Goal: Browse casually: Explore the website without a specific task or goal

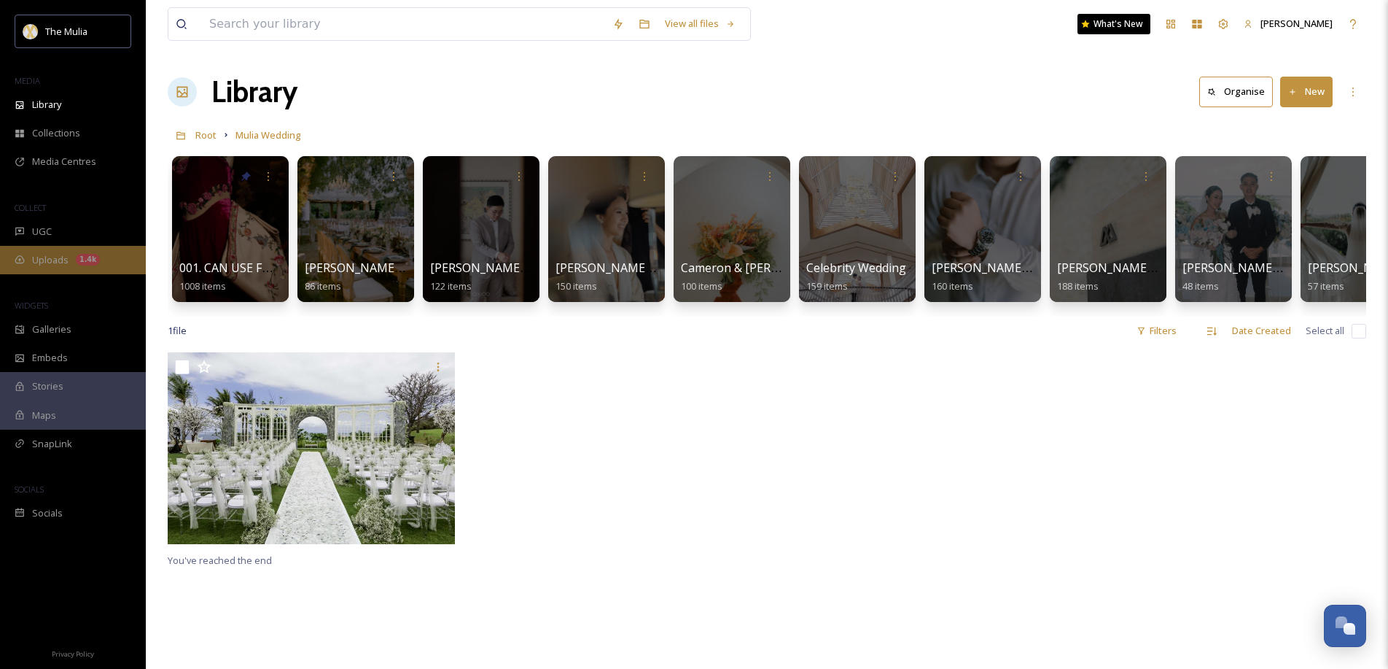
click at [95, 263] on div "1.4k" at bounding box center [88, 260] width 24 height 12
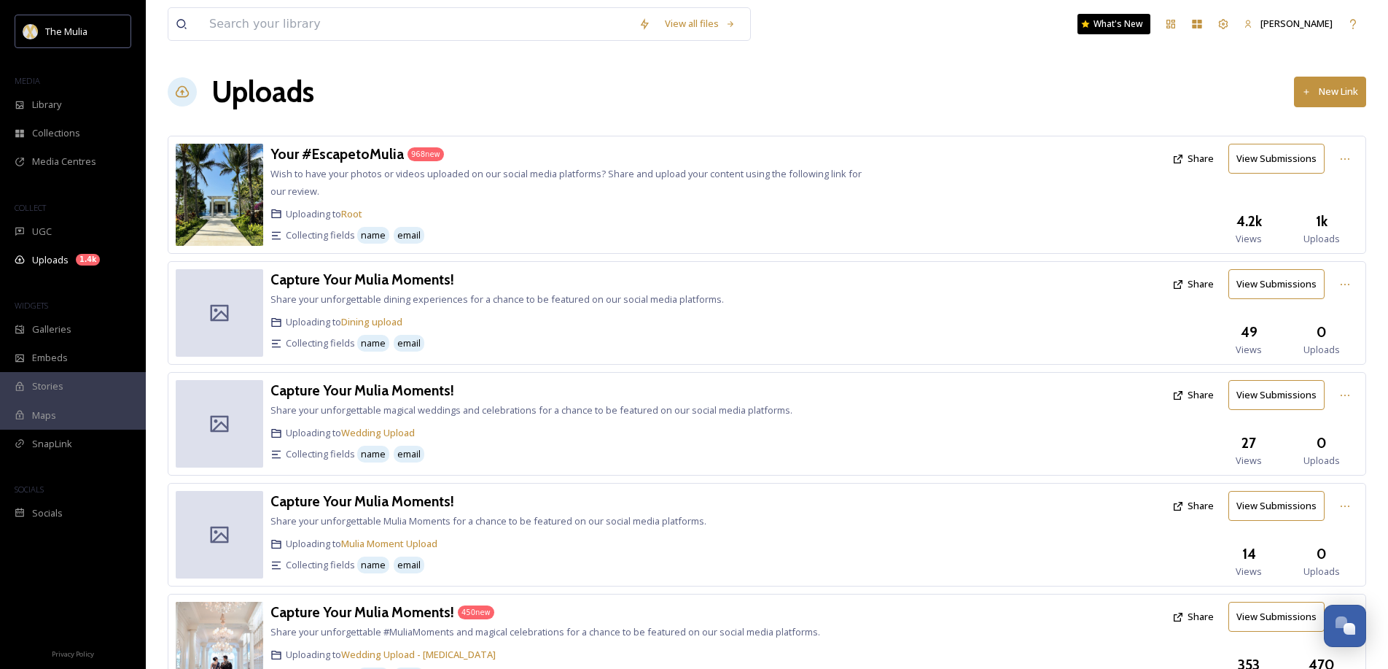
scroll to position [72, 0]
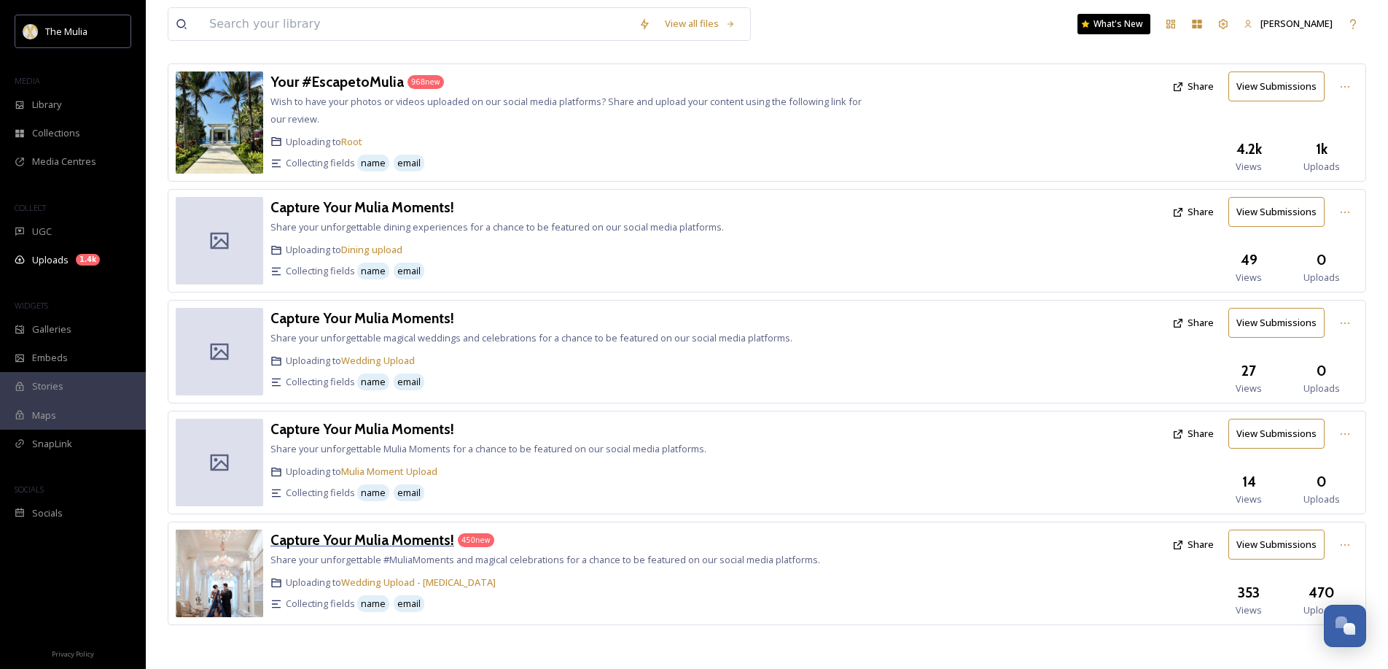
click at [418, 539] on h3 "Capture Your Mulia Moments!" at bounding box center [362, 539] width 184 height 17
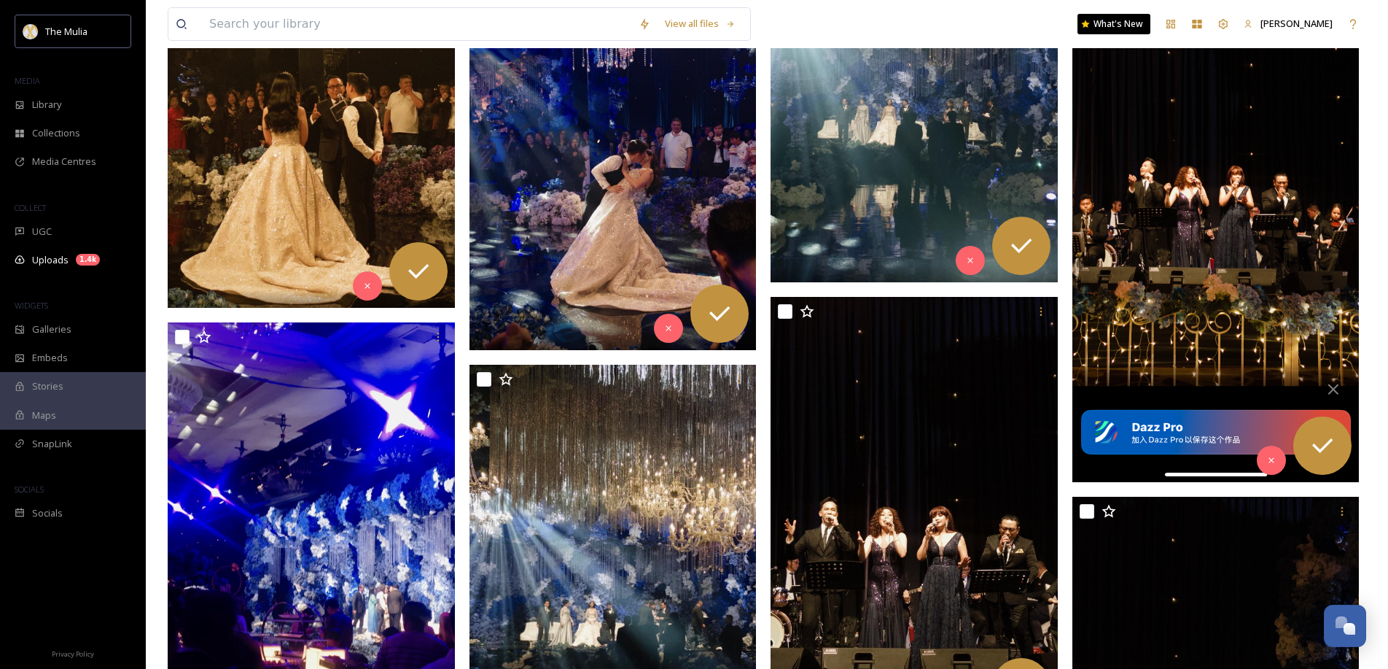
scroll to position [14167, 0]
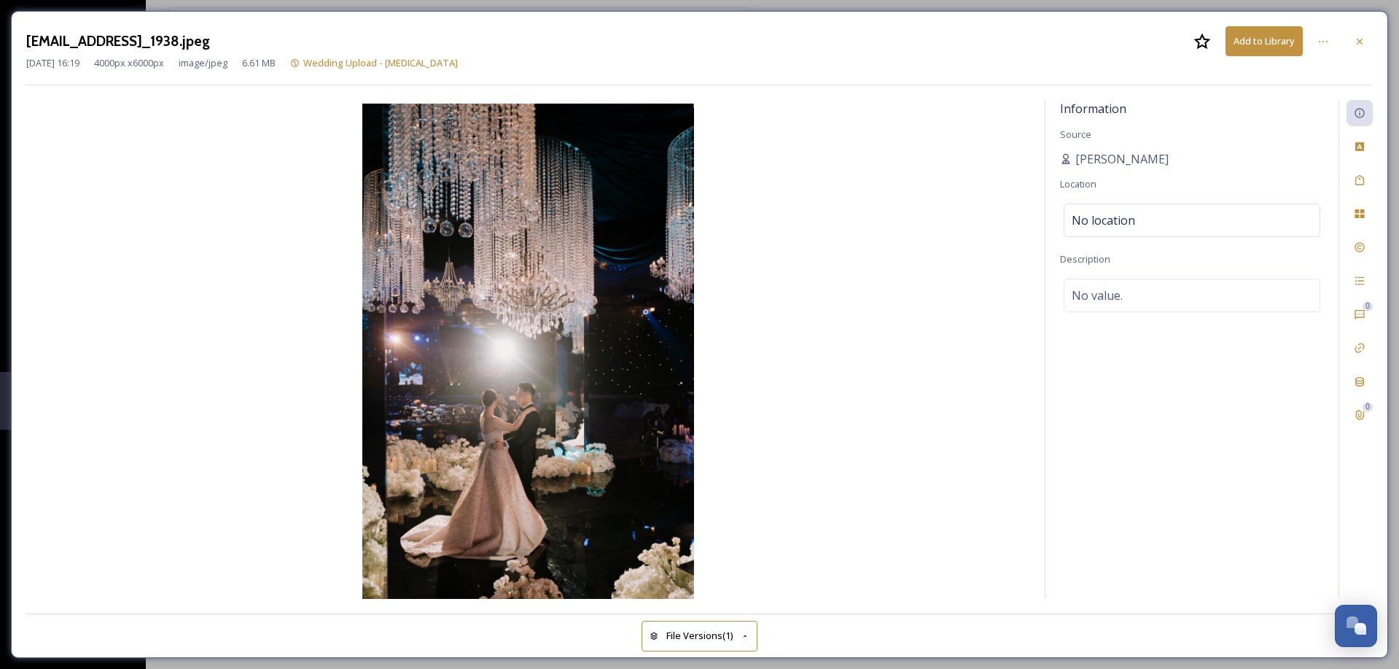
click at [889, 453] on img at bounding box center [528, 353] width 1004 height 498
click at [767, 497] on img at bounding box center [528, 353] width 1004 height 498
click at [1322, 45] on icon at bounding box center [1323, 42] width 12 height 12
click at [949, 184] on img at bounding box center [528, 353] width 1004 height 498
click at [1021, 217] on img at bounding box center [528, 353] width 1004 height 498
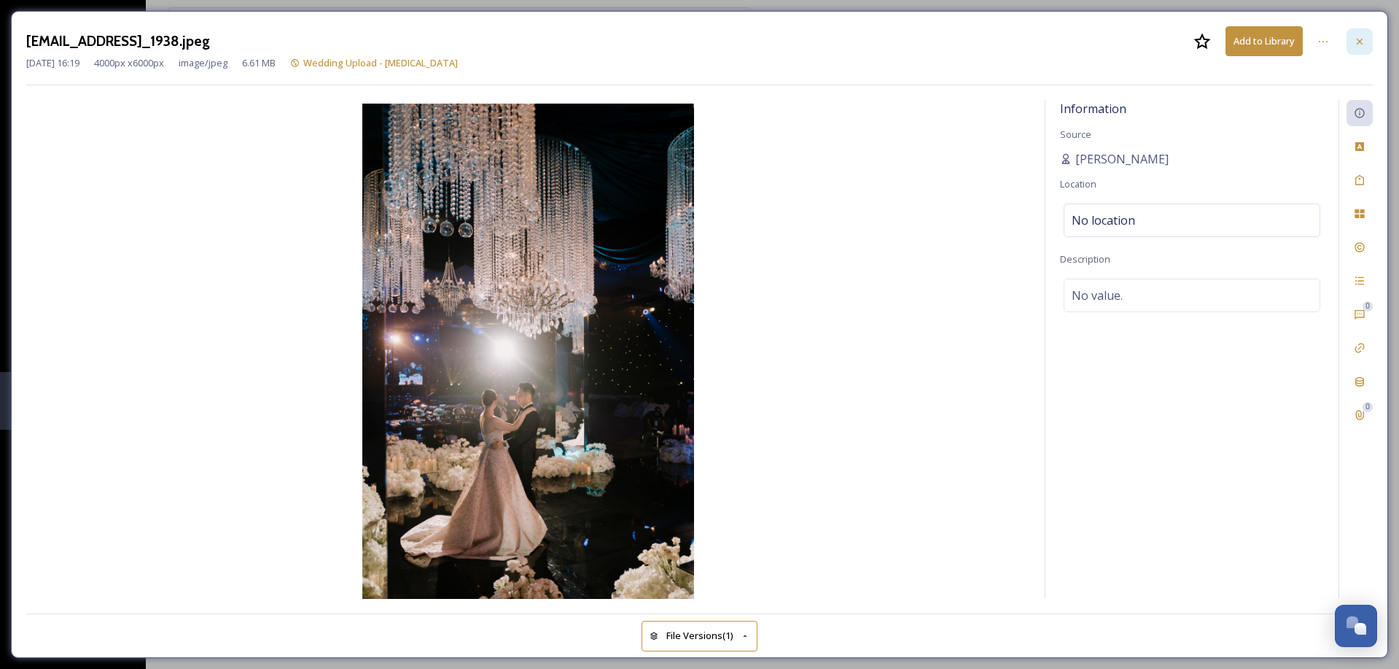
click at [1355, 36] on icon at bounding box center [1360, 42] width 12 height 12
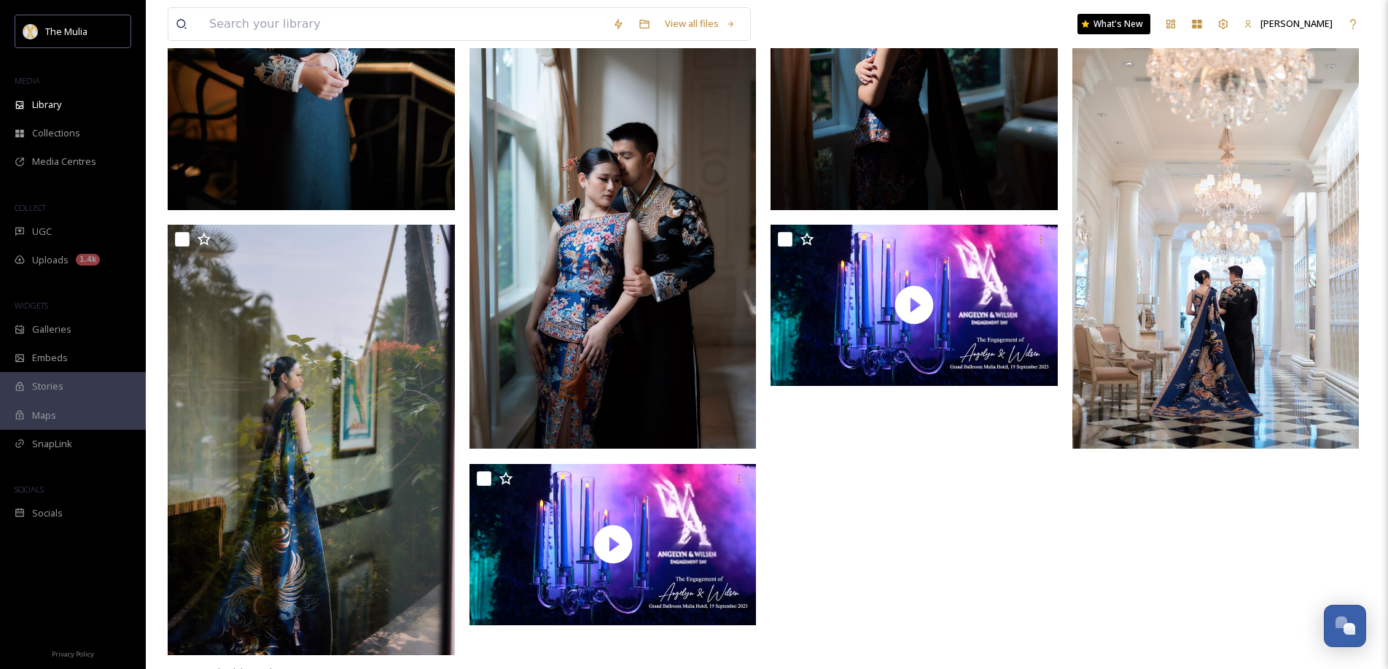
scroll to position [638, 0]
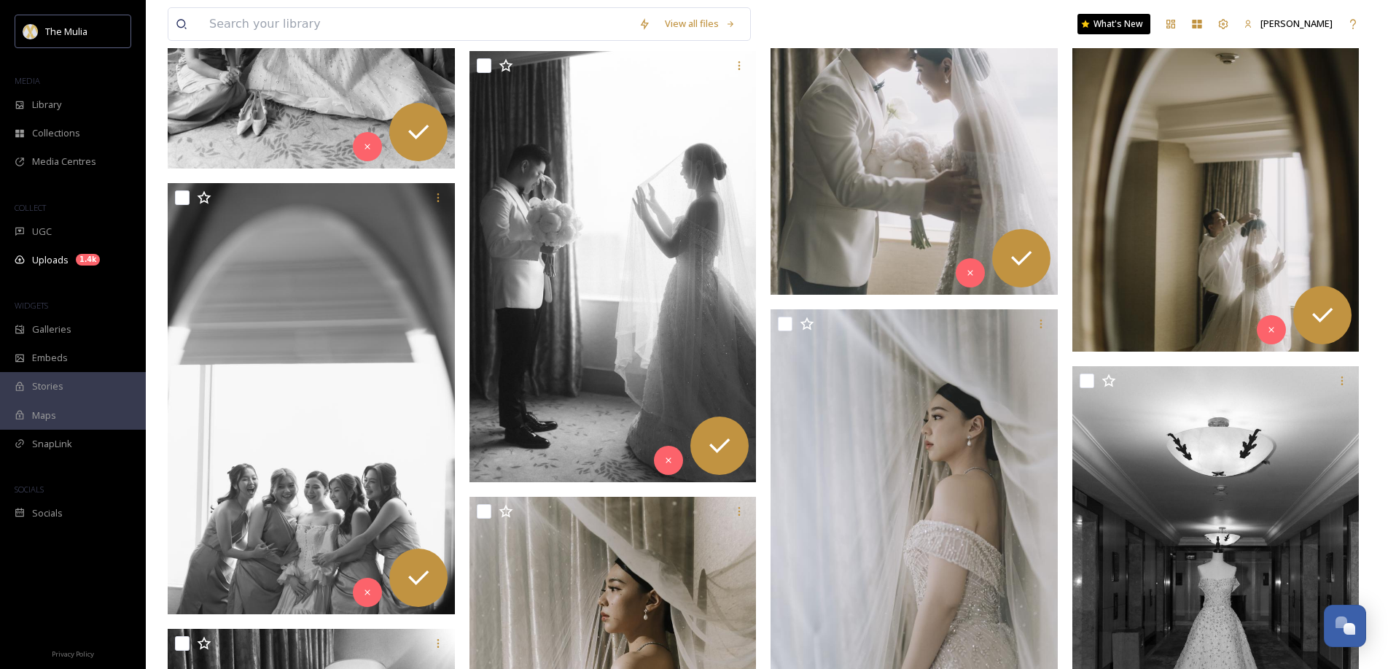
scroll to position [3127, 0]
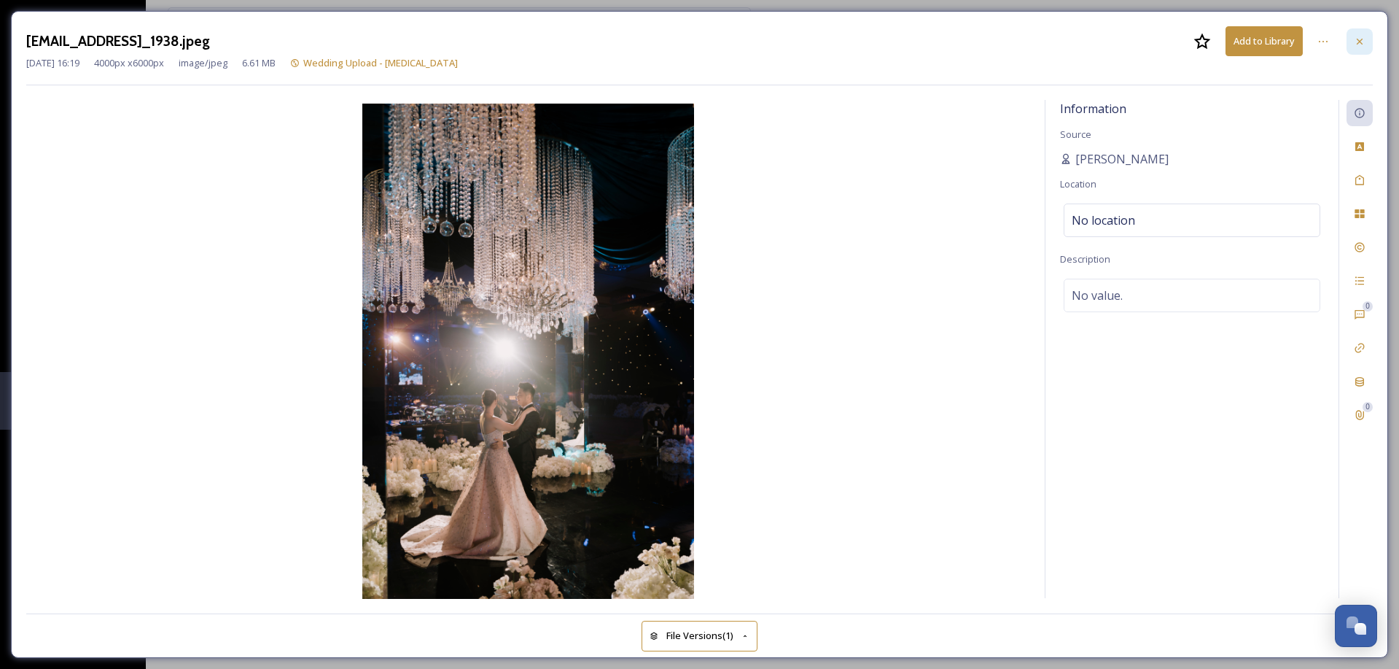
click at [1360, 44] on icon at bounding box center [1360, 42] width 12 height 12
